Goal: Task Accomplishment & Management: Use online tool/utility

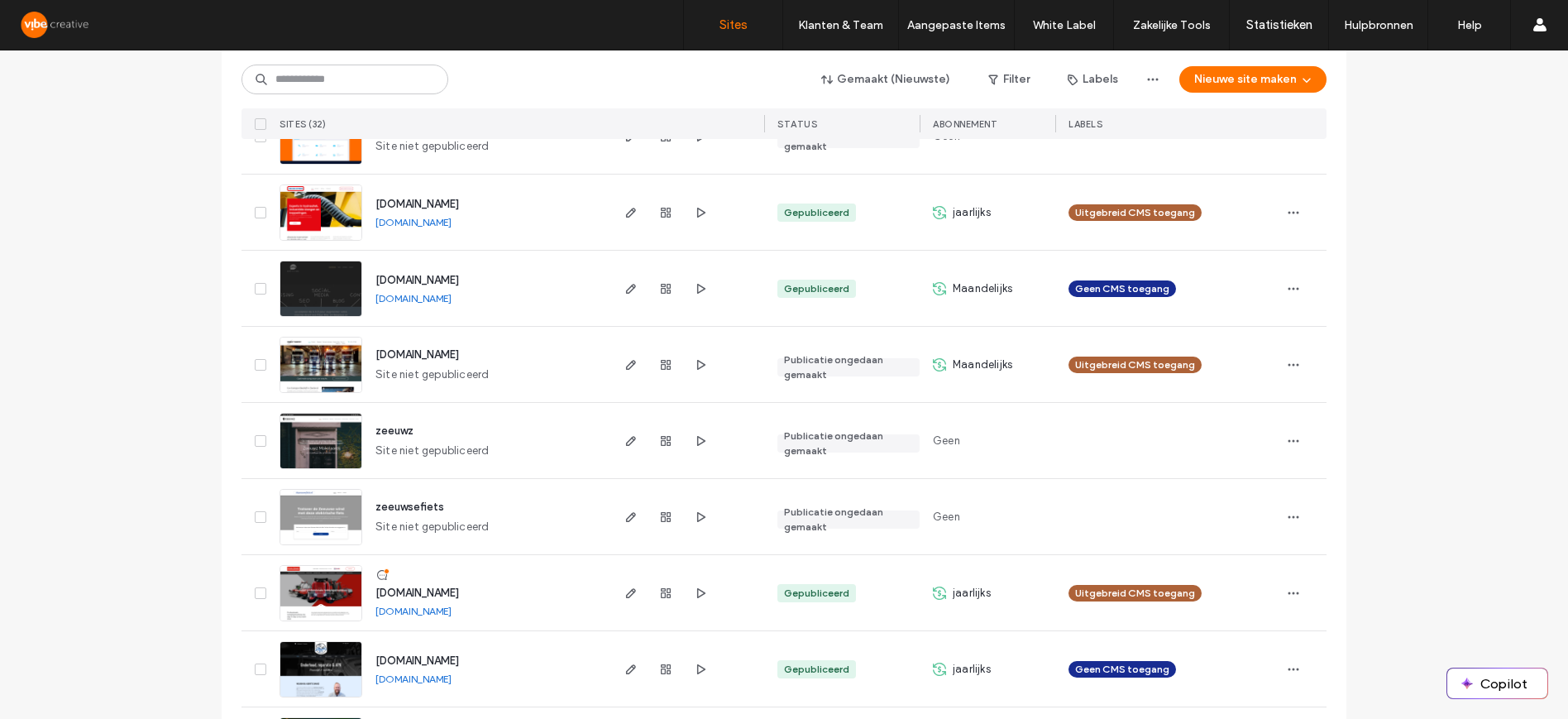
scroll to position [1678, 0]
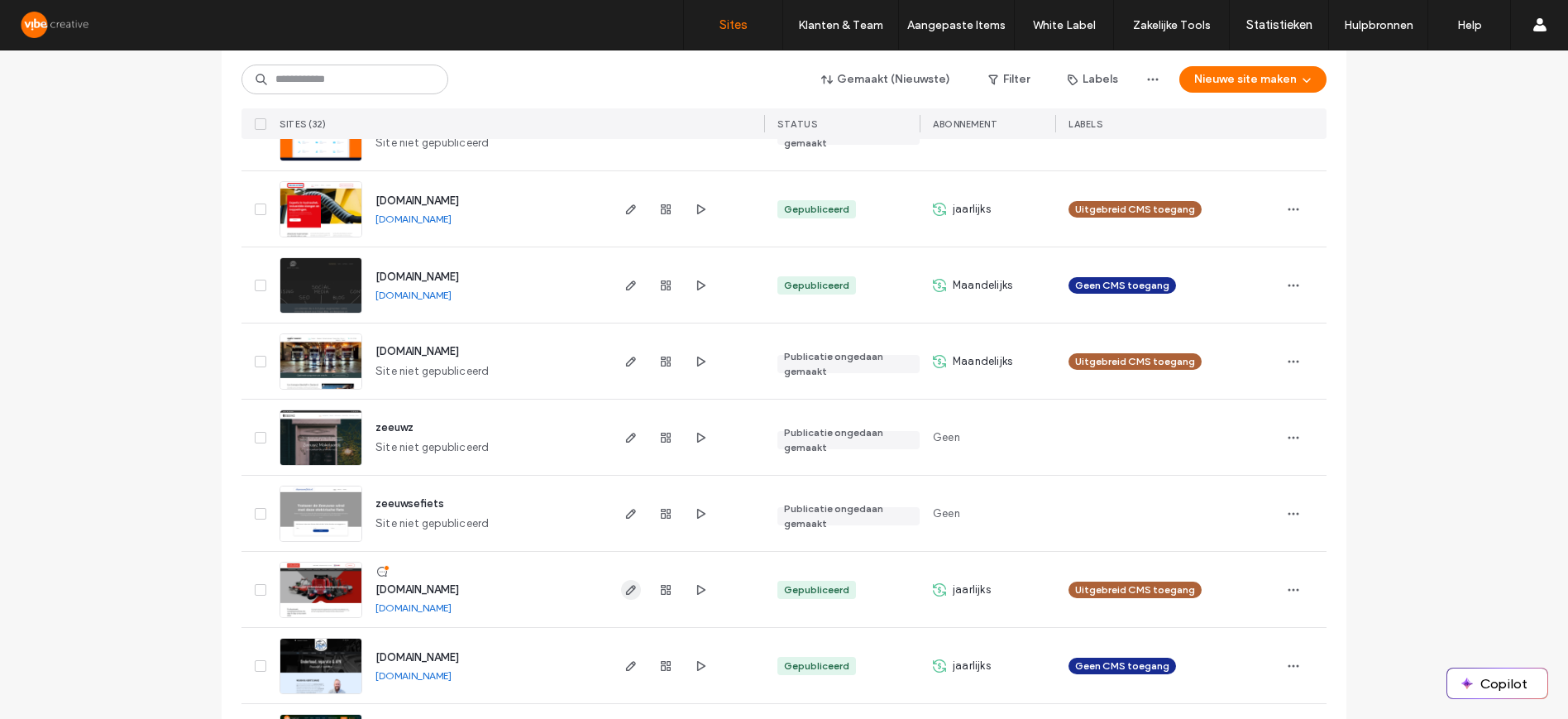
click at [624, 594] on icon "button" at bounding box center [631, 590] width 14 height 14
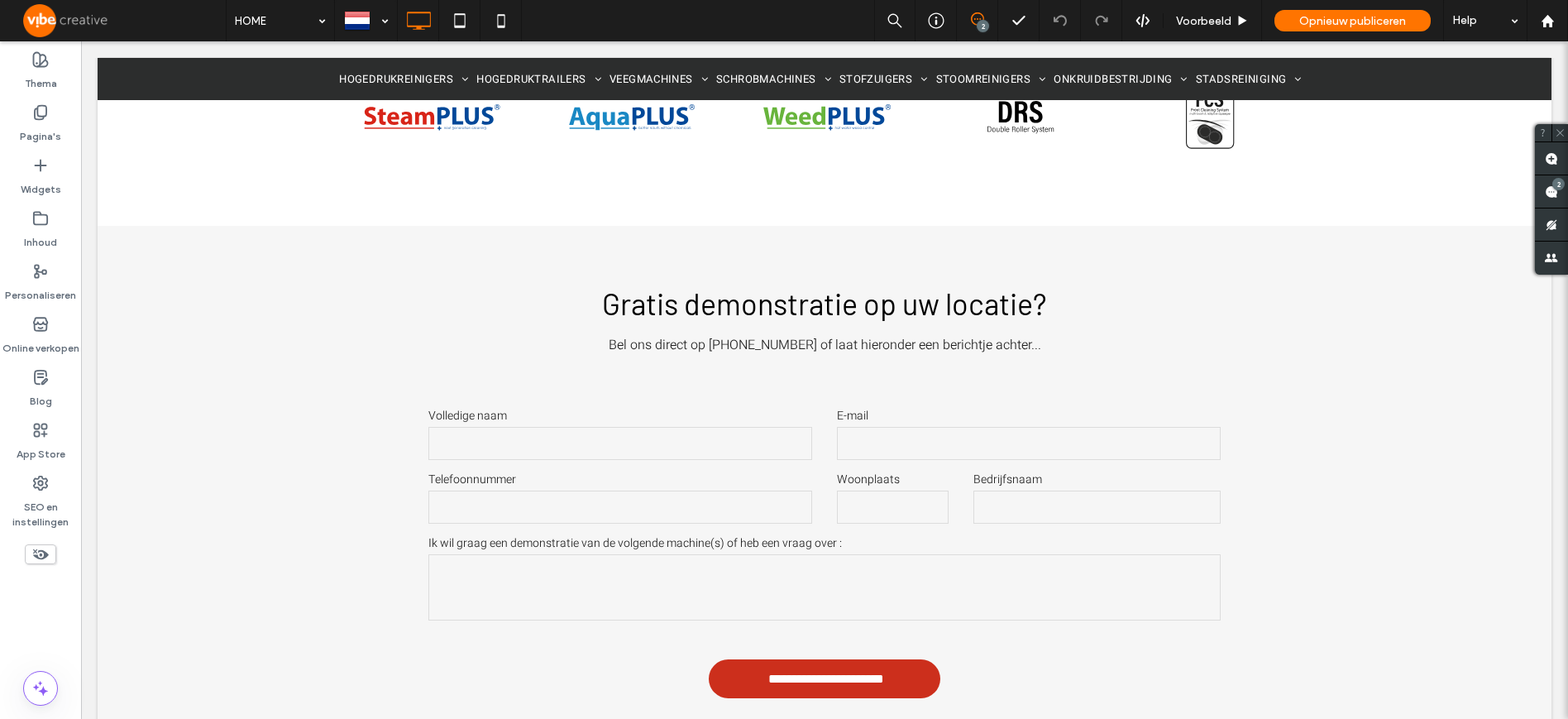
scroll to position [4310, 0]
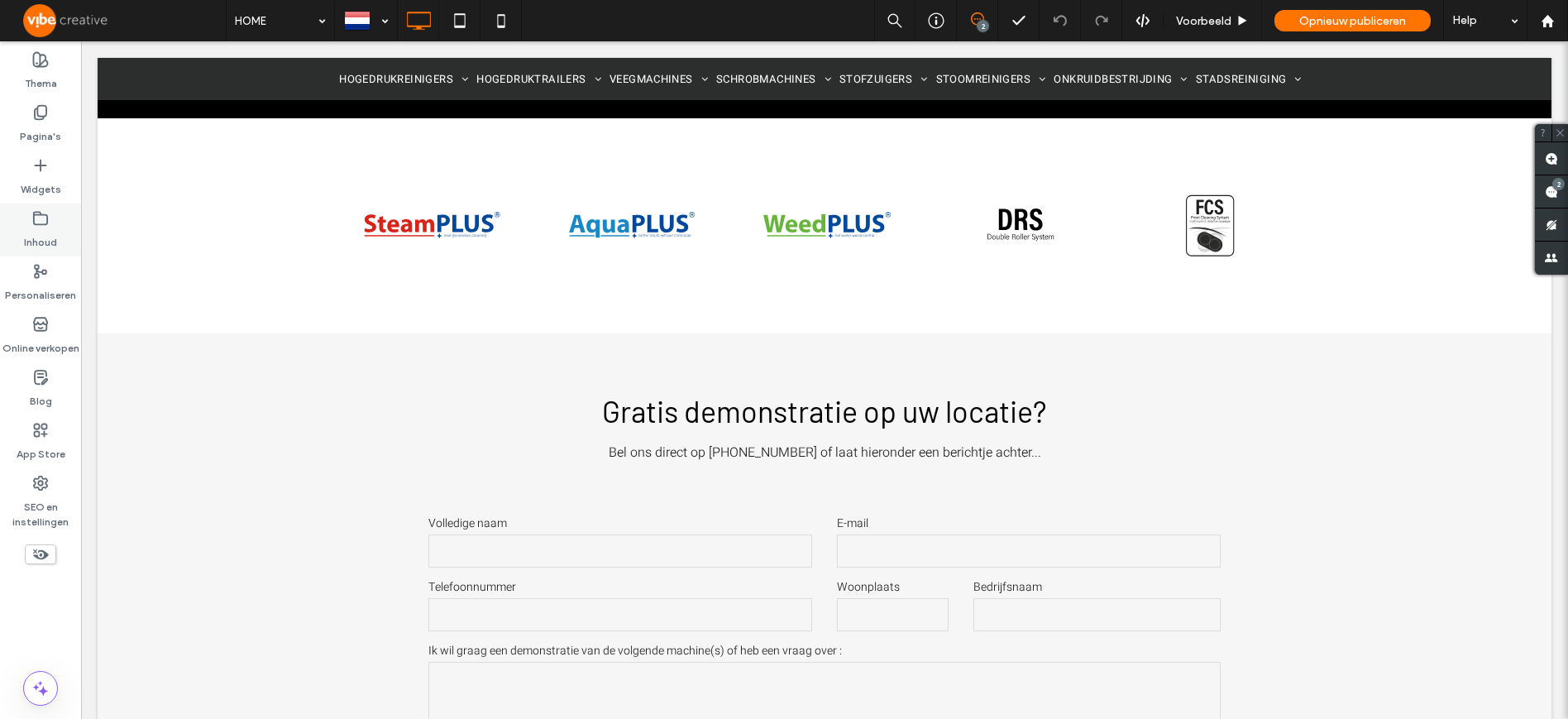
click at [52, 222] on div "Inhoud" at bounding box center [40, 230] width 81 height 53
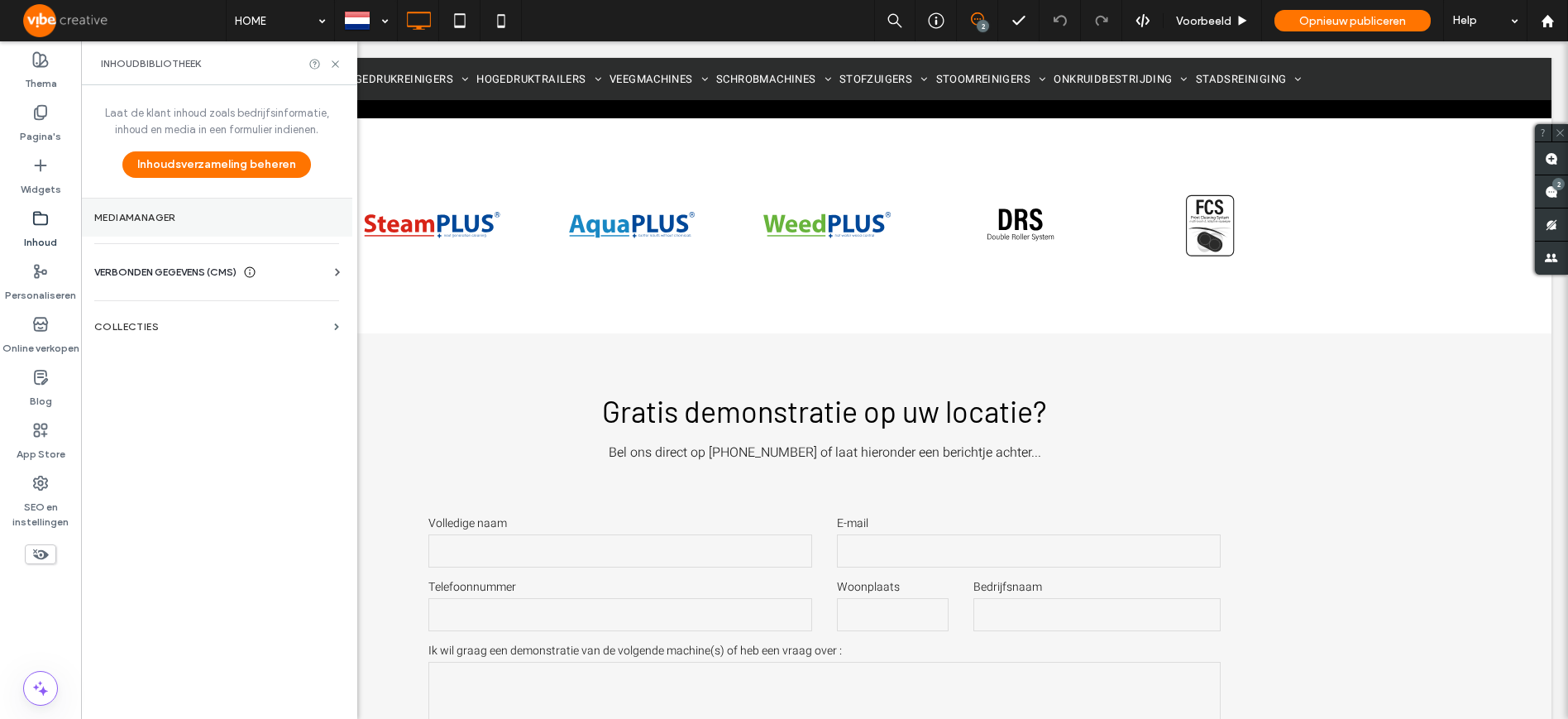
click at [182, 222] on label "Mediamanager" at bounding box center [217, 217] width 245 height 12
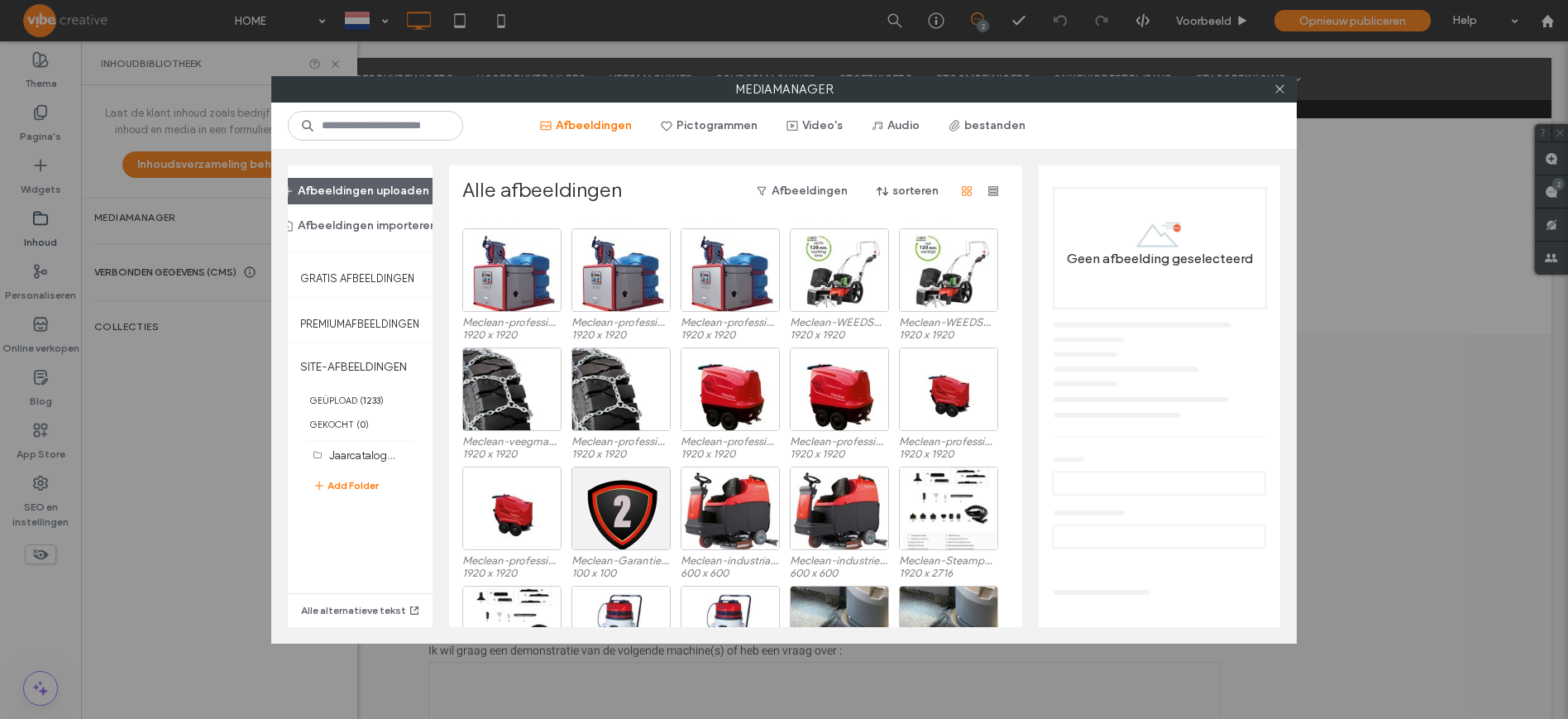
scroll to position [2297, 0]
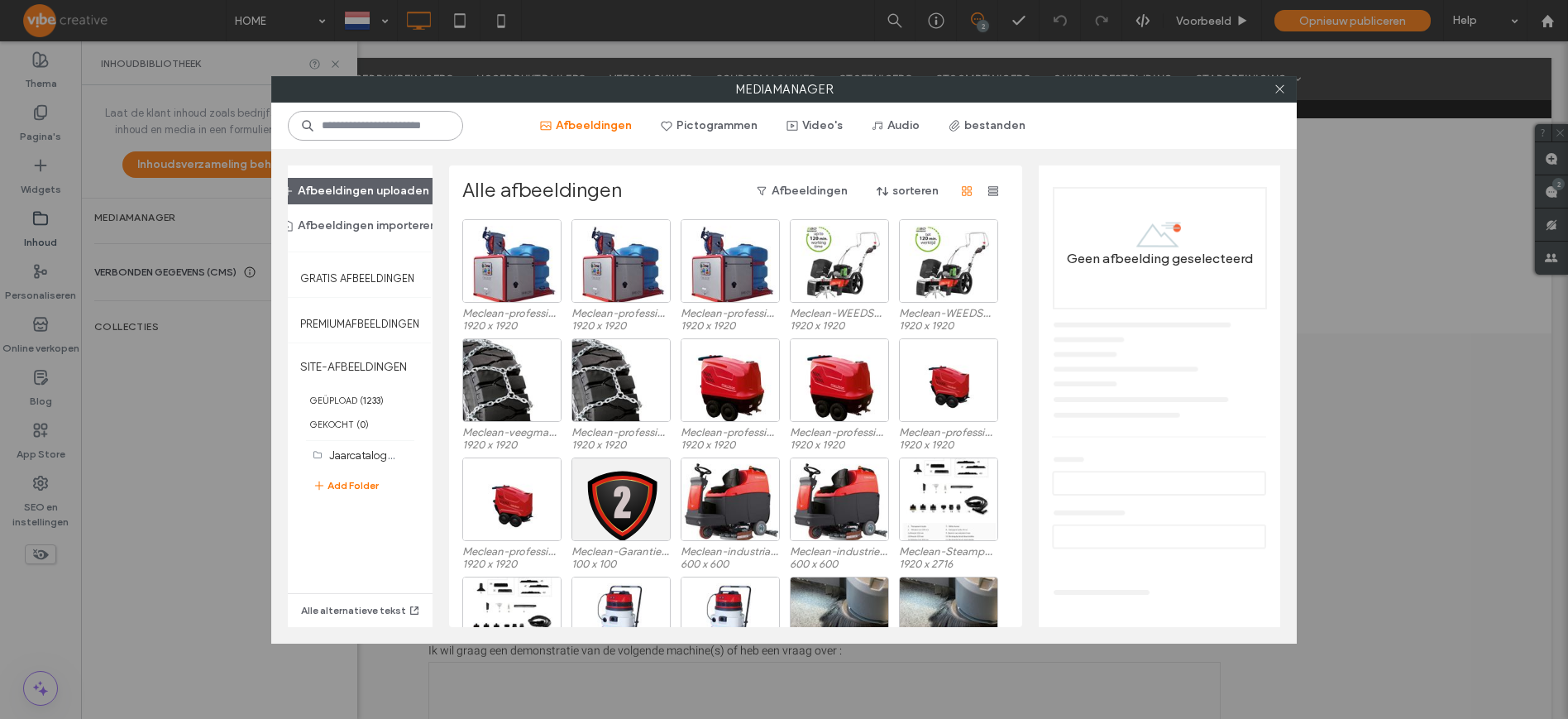
click at [373, 125] on input at bounding box center [375, 125] width 175 height 30
type input "*******"
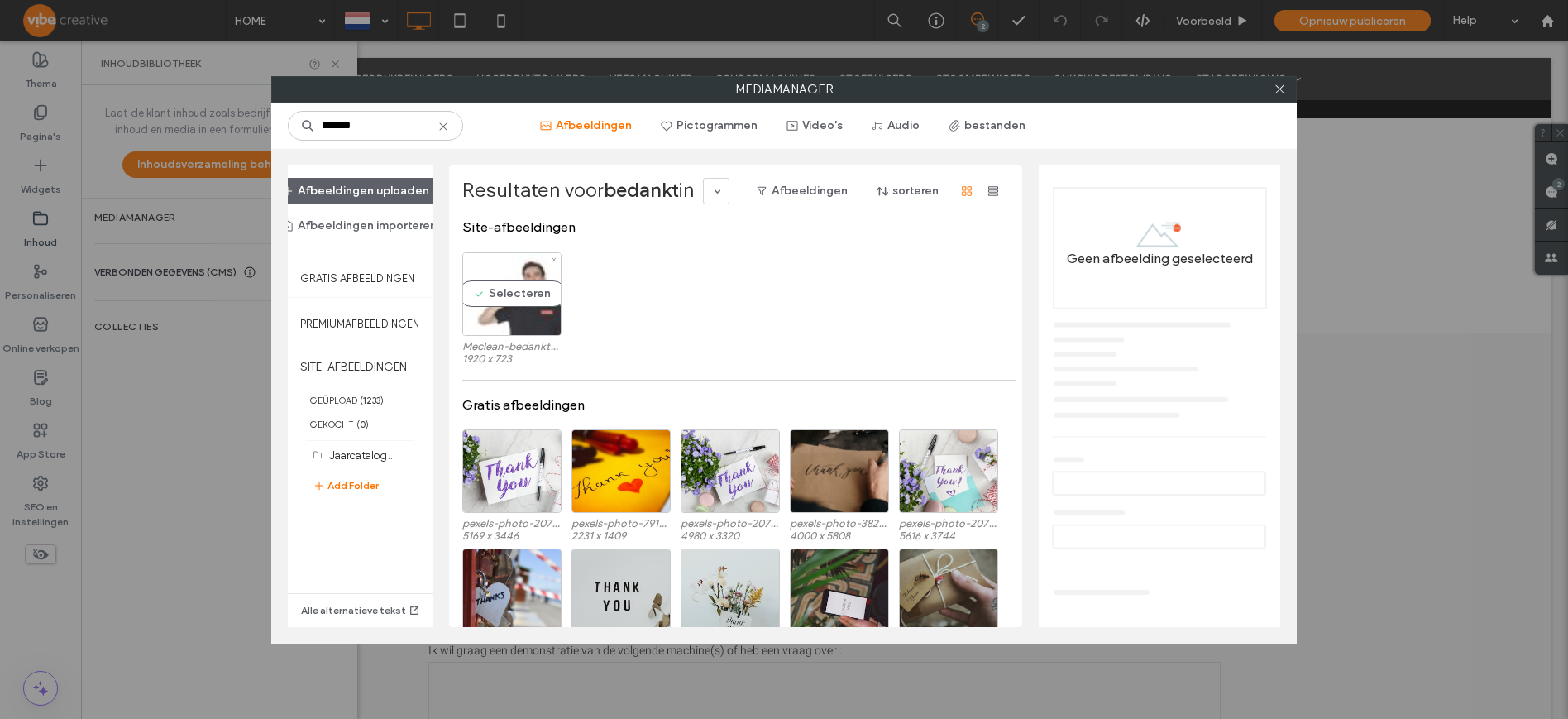
click at [524, 270] on div "Selecteren" at bounding box center [512, 294] width 99 height 84
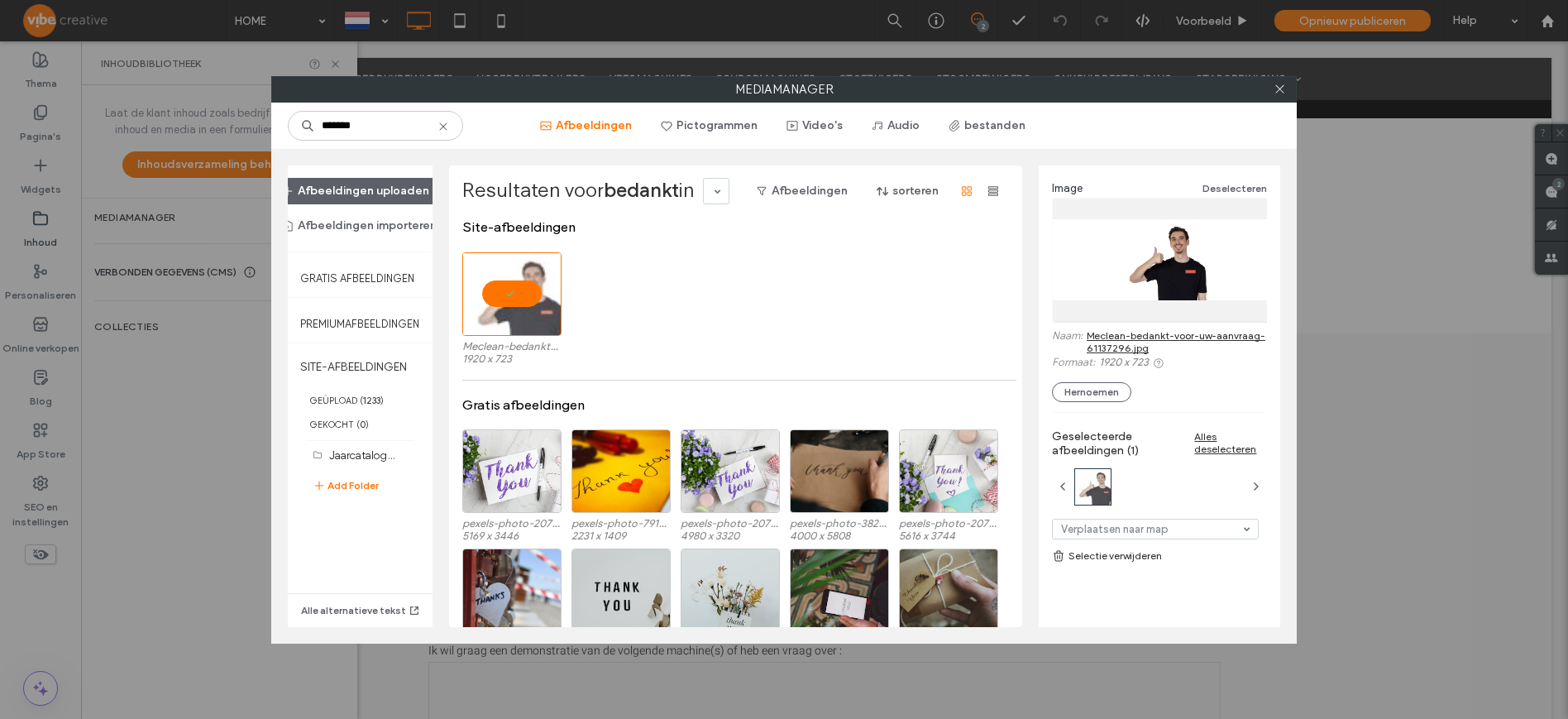
click at [1131, 339] on link "Meclean-bedankt-voor-uw-aanvraag-61137296.jpg" at bounding box center [1177, 341] width 181 height 25
click at [1279, 93] on icon at bounding box center [1280, 89] width 13 height 13
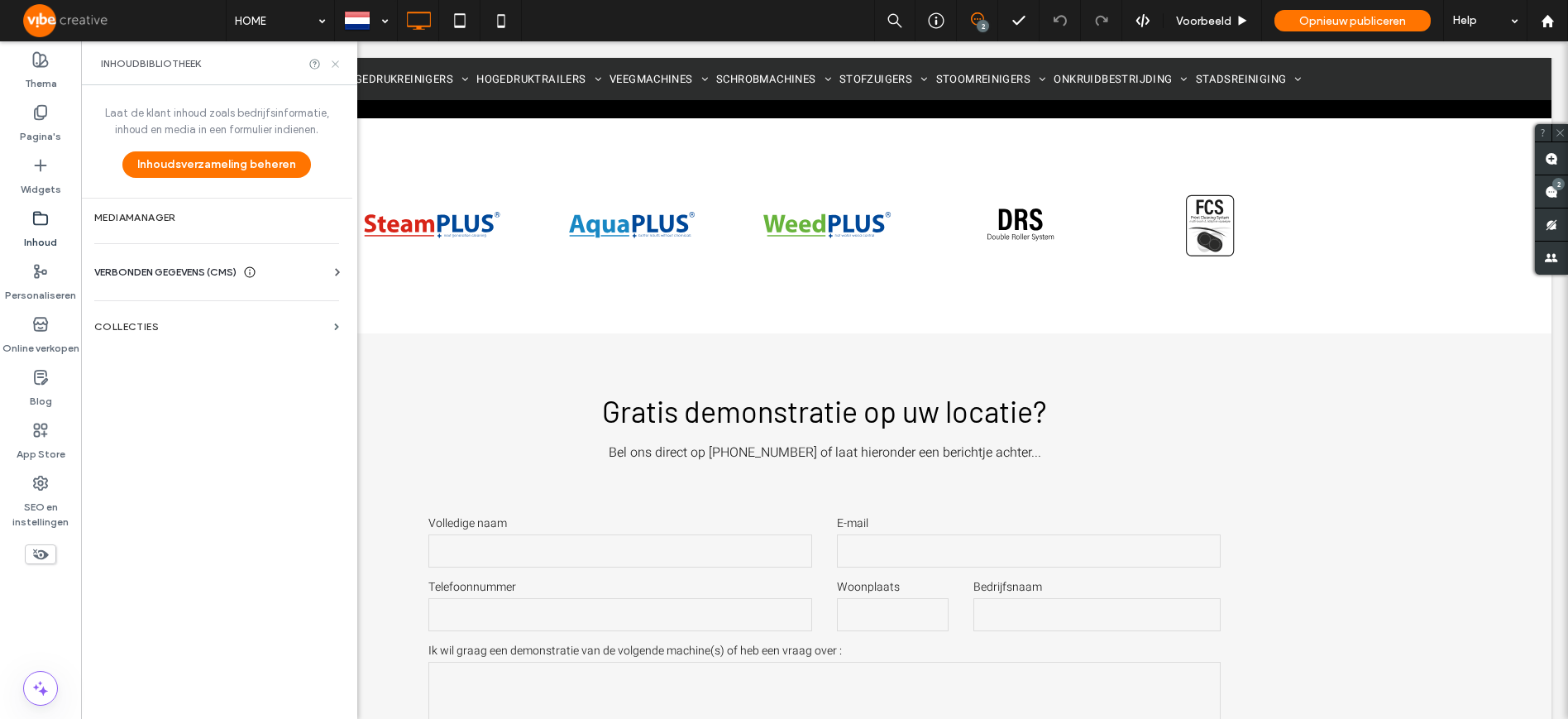
click at [338, 64] on icon at bounding box center [336, 64] width 13 height 13
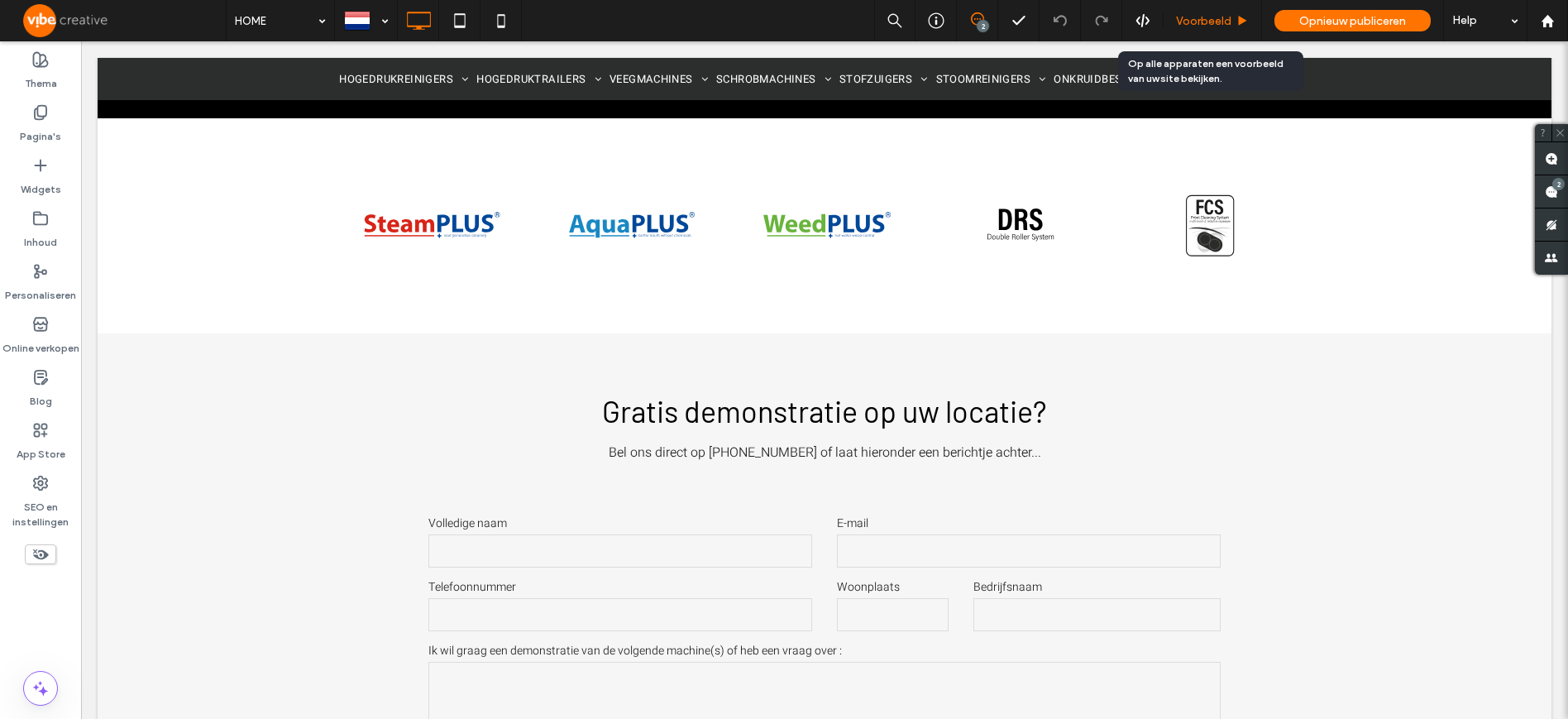
click at [1218, 19] on span "Voorbeeld" at bounding box center [1203, 20] width 55 height 14
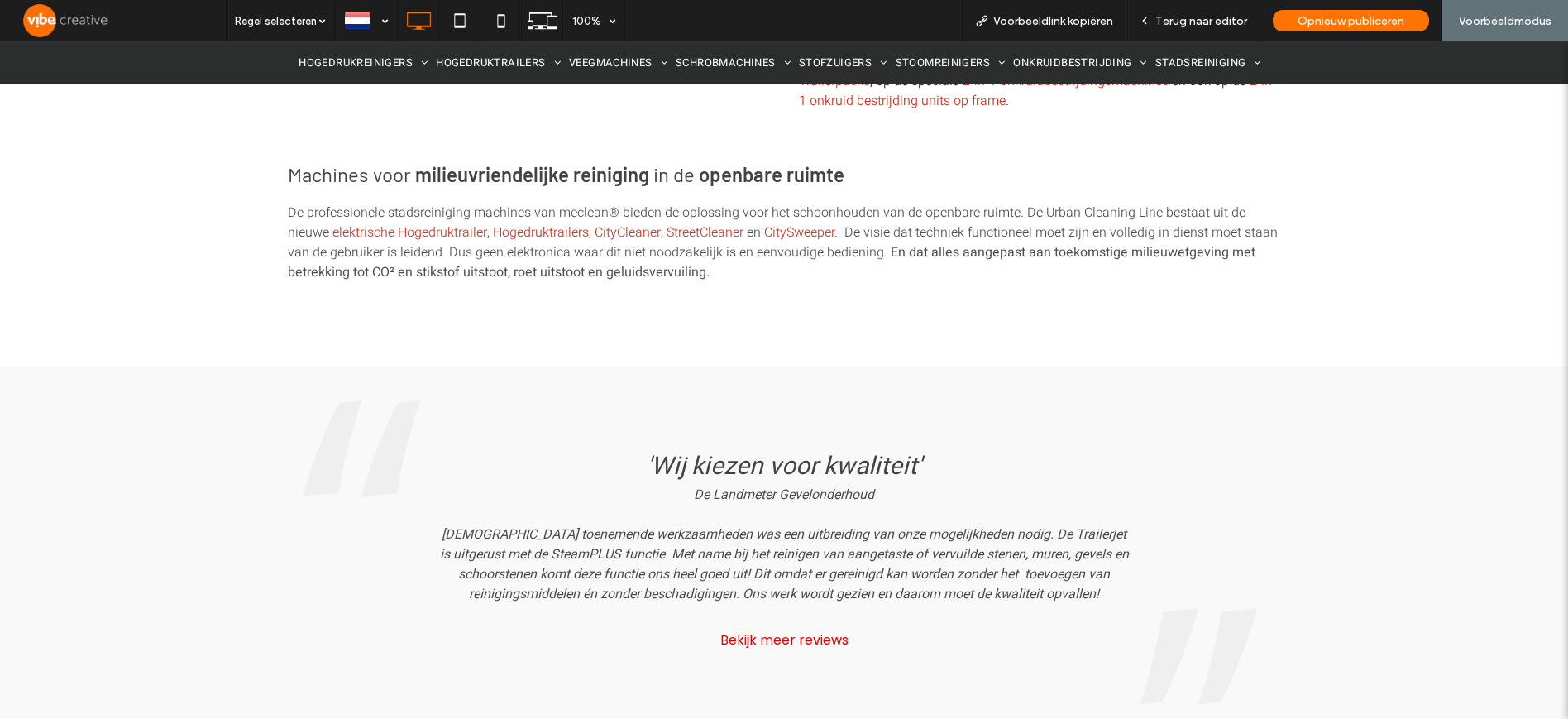
scroll to position [2553, 0]
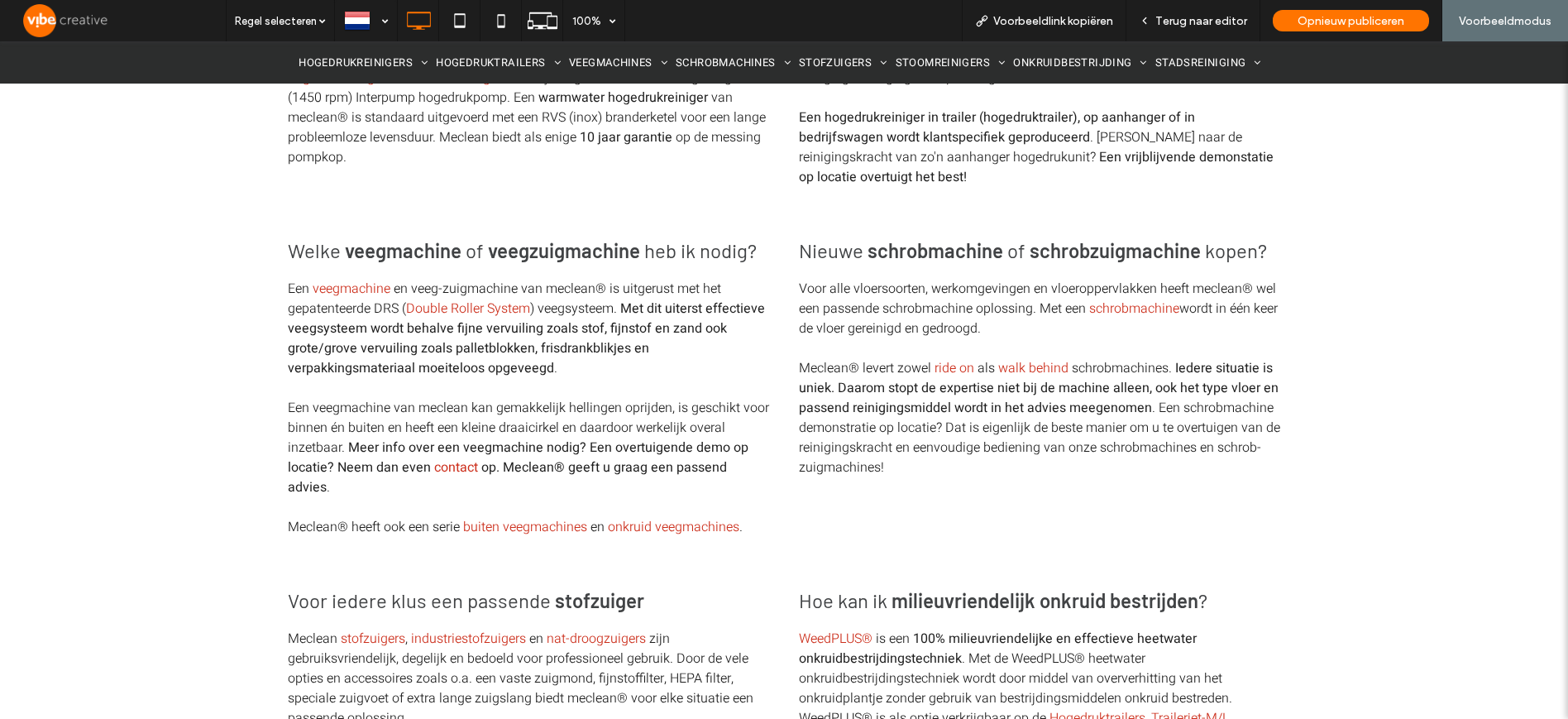
click at [1404, 121] on div "Een nieuwe professionele hogedrukreiniger kopen? Door consequent te kiezen voor…" at bounding box center [784, 34] width 1568 height 310
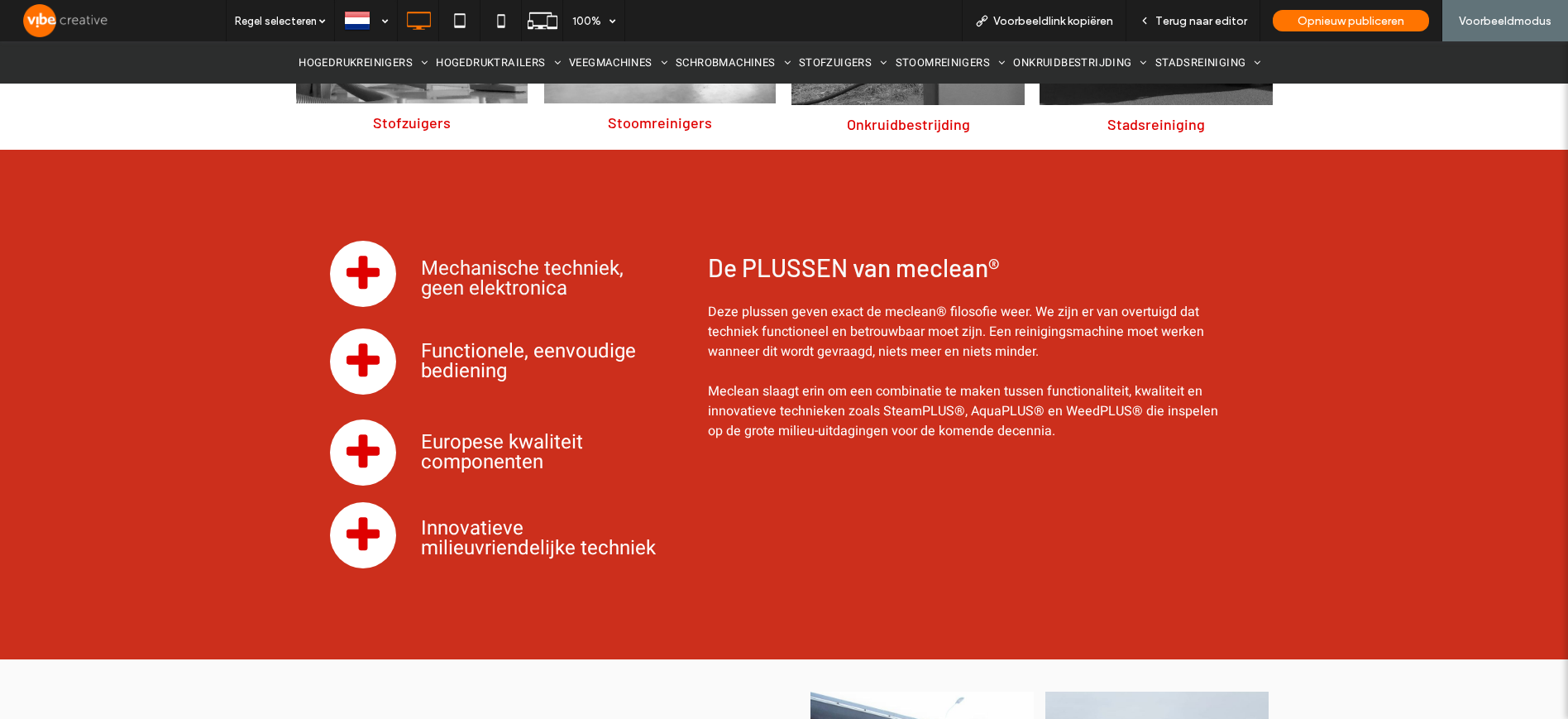
scroll to position [0, 0]
